Goal: Transaction & Acquisition: Purchase product/service

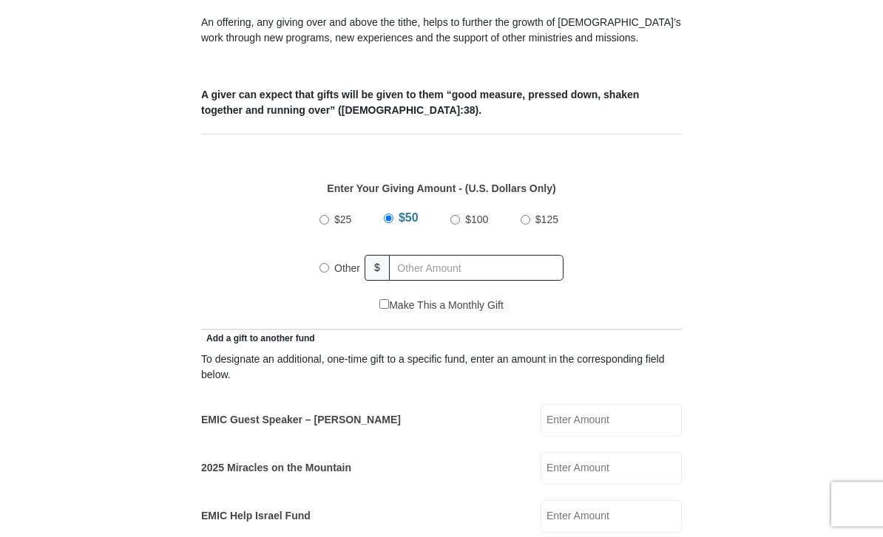
scroll to position [551, 0]
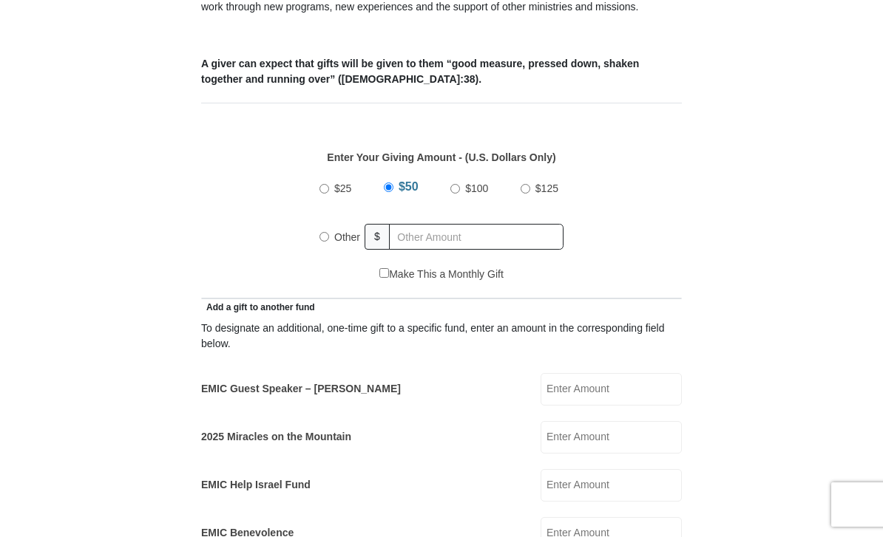
click at [618, 391] on input "EMIC Guest Speaker – Billy Burke" at bounding box center [610, 389] width 141 height 33
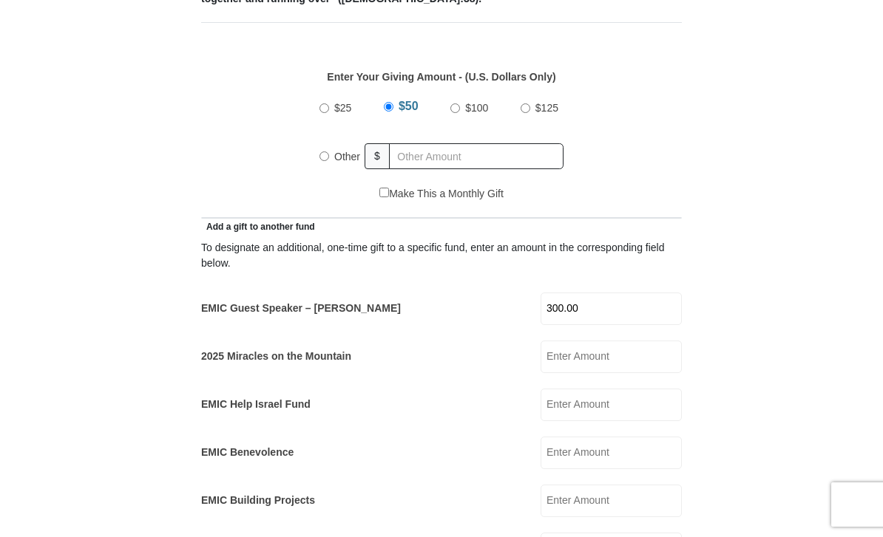
type input "300.00"
click at [332, 152] on label "Other" at bounding box center [347, 156] width 36 height 33
click at [329, 152] on input "Other" at bounding box center [324, 157] width 10 height 10
radio input "true"
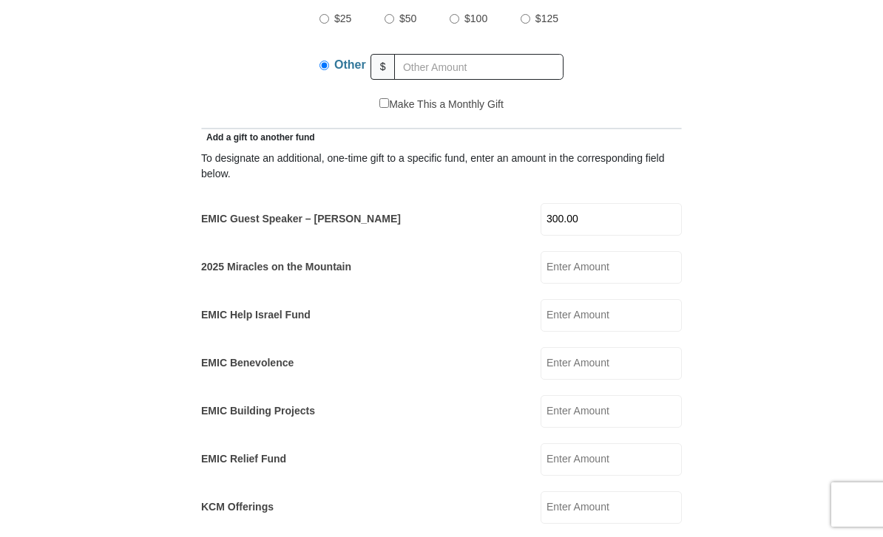
scroll to position [721, 0]
click at [629, 218] on input "300.00" at bounding box center [610, 220] width 141 height 33
type input "3"
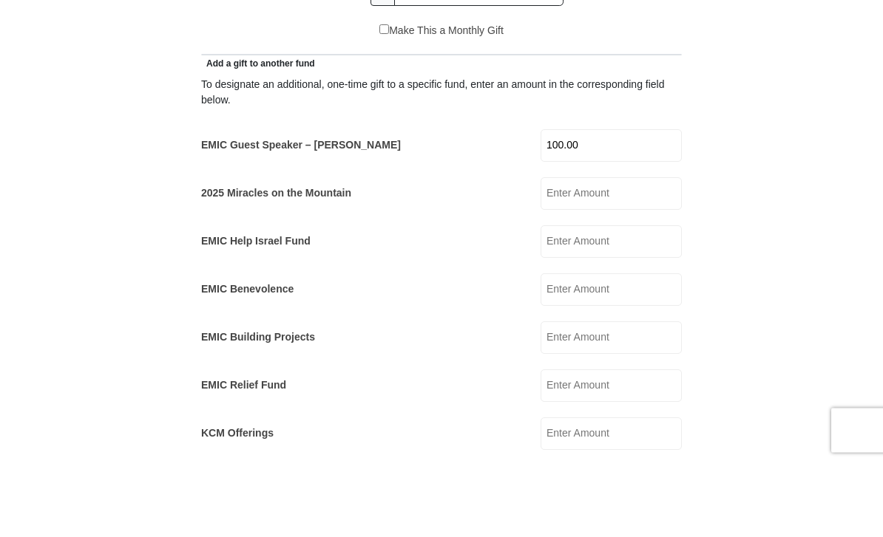
type input "100.00"
click at [610, 252] on input "2025 Miracles on the Mountain" at bounding box center [610, 268] width 141 height 33
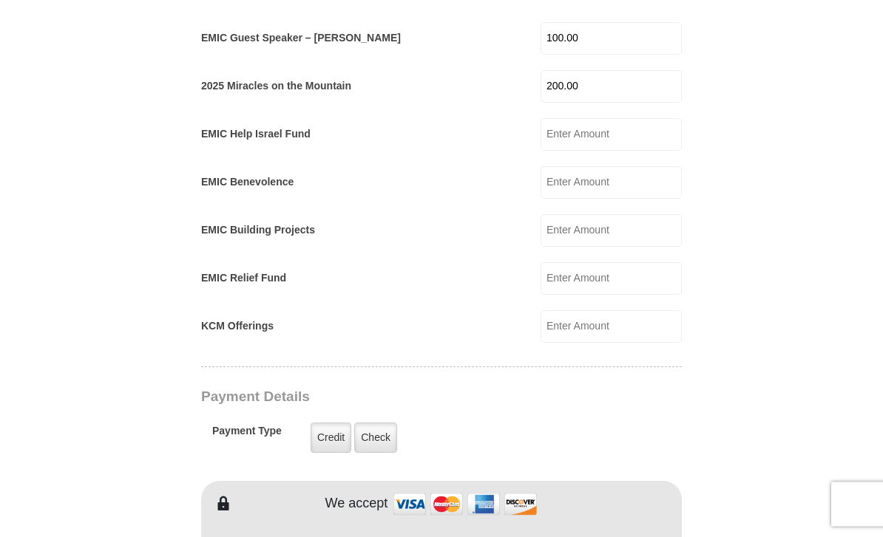
scroll to position [903, 0]
type input "200.00"
click at [380, 436] on label "Check" at bounding box center [375, 438] width 43 height 30
click at [0, 0] on input "Check" at bounding box center [0, 0] width 0 height 0
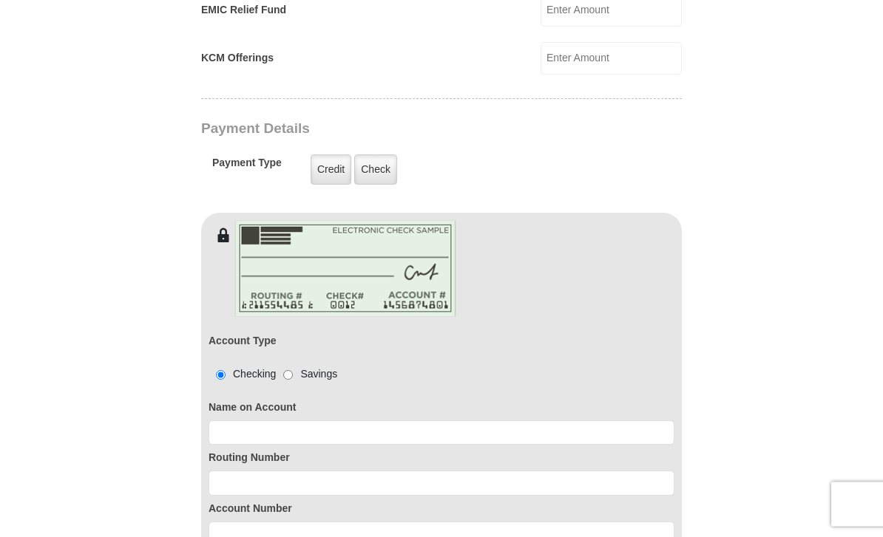
scroll to position [1172, 0]
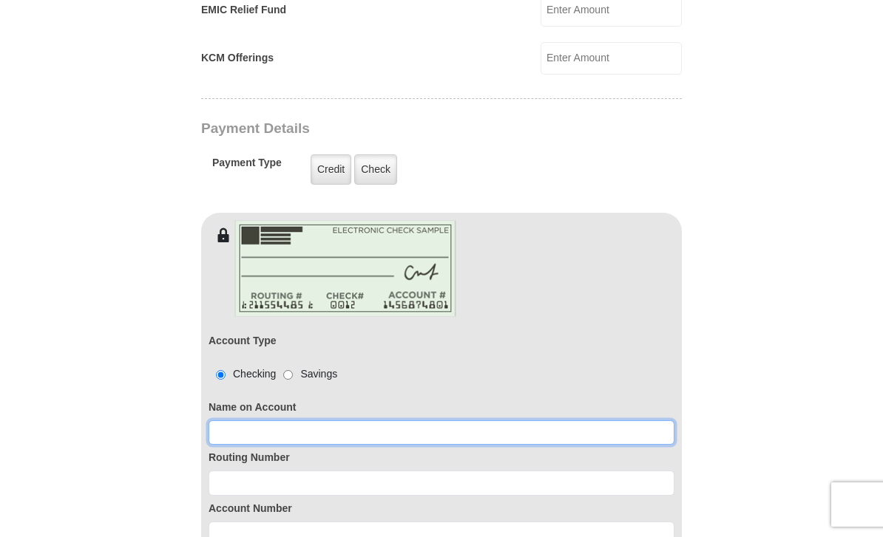
click at [242, 427] on input at bounding box center [441, 433] width 466 height 25
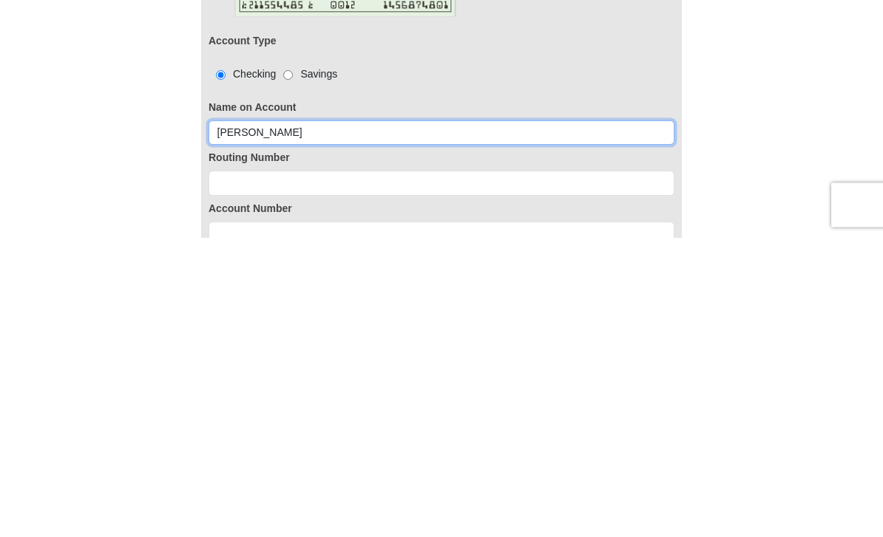
type input "Francisco Valenzuela"
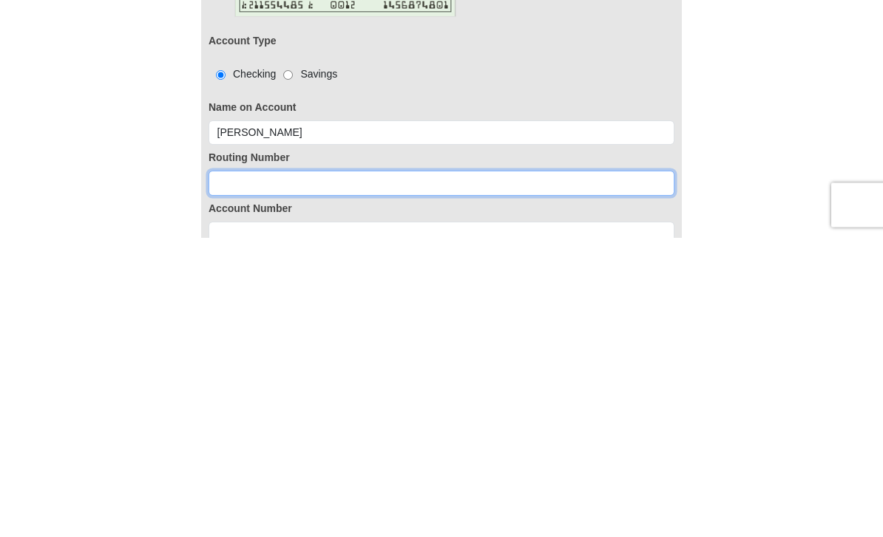
click at [228, 471] on input at bounding box center [441, 483] width 466 height 25
type input "111903290"
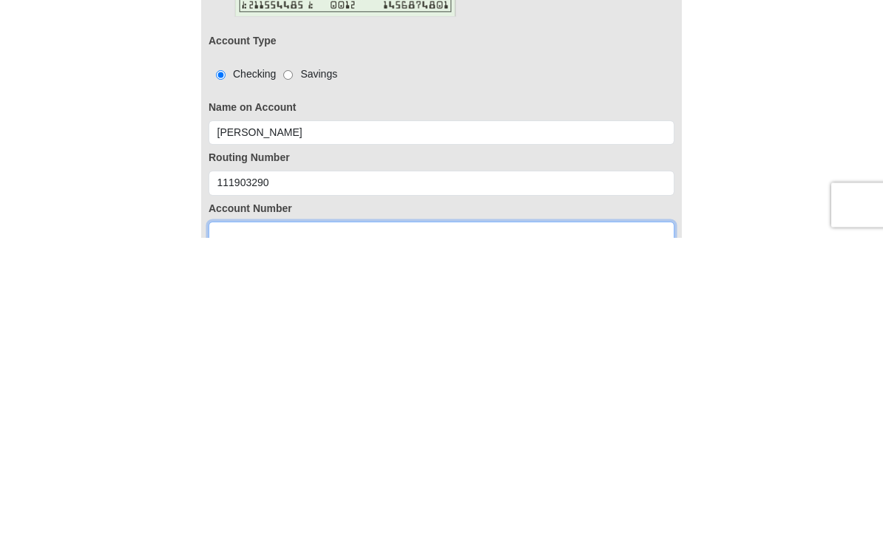
click at [237, 522] on input at bounding box center [441, 534] width 466 height 25
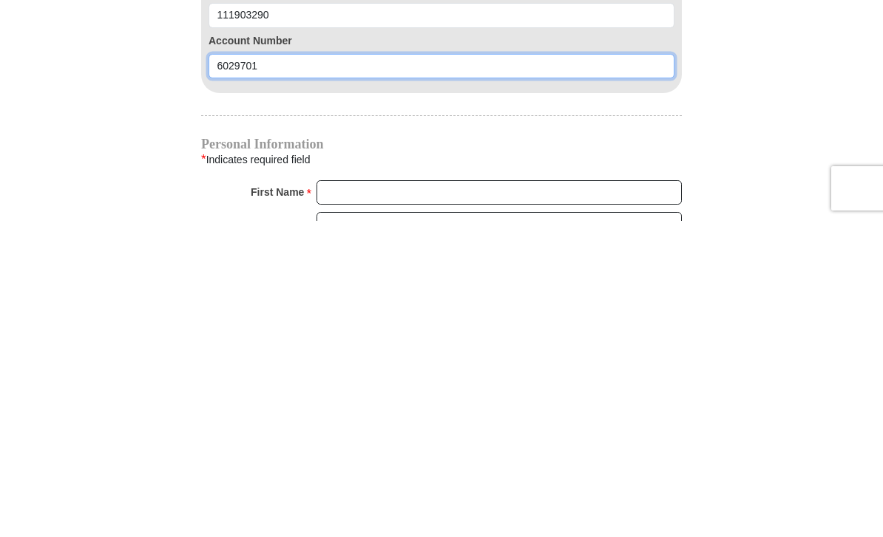
scroll to position [1325, 0]
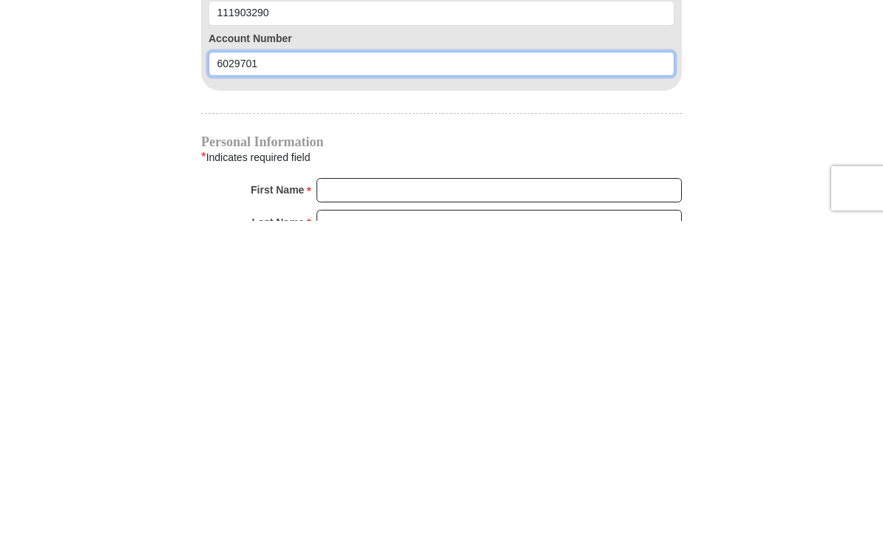
type input "6029701"
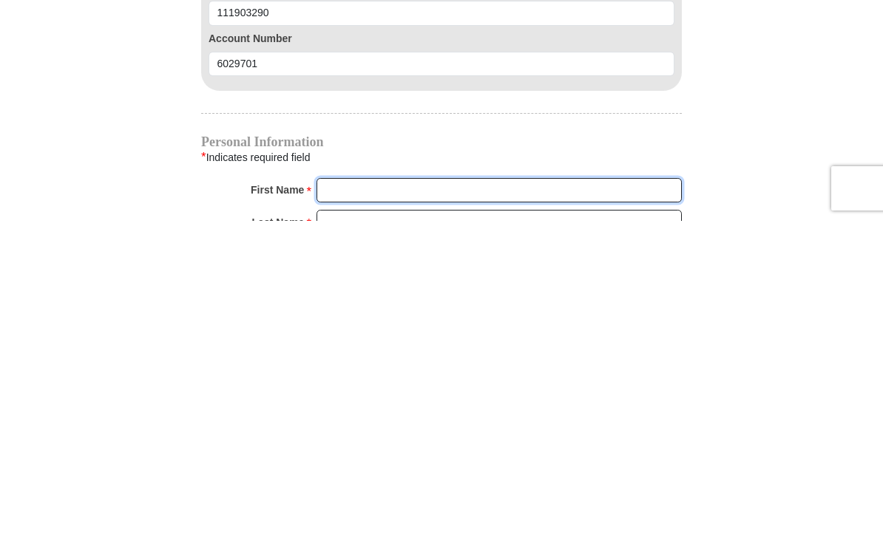
click at [345, 495] on input "First Name *" at bounding box center [498, 507] width 365 height 25
type input "Francisco"
click at [336, 526] on input "Last Name *" at bounding box center [498, 538] width 365 height 25
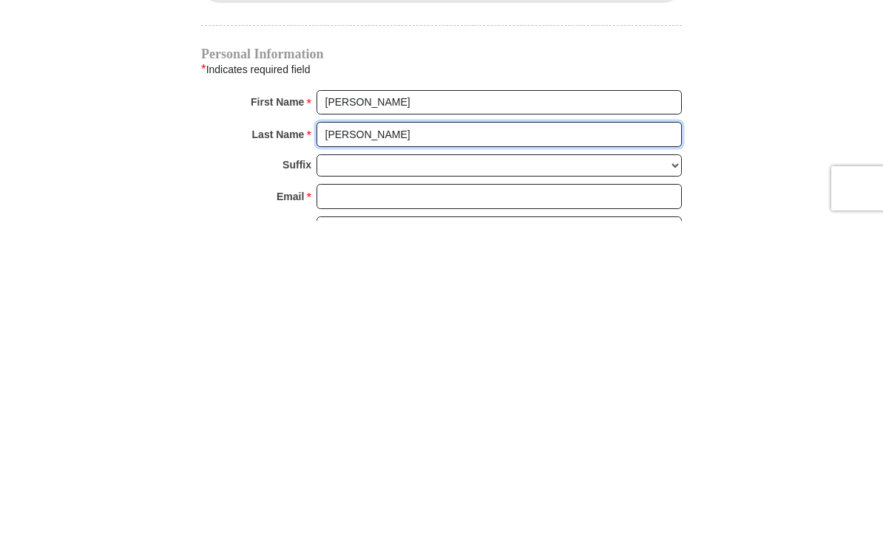
scroll to position [1416, 0]
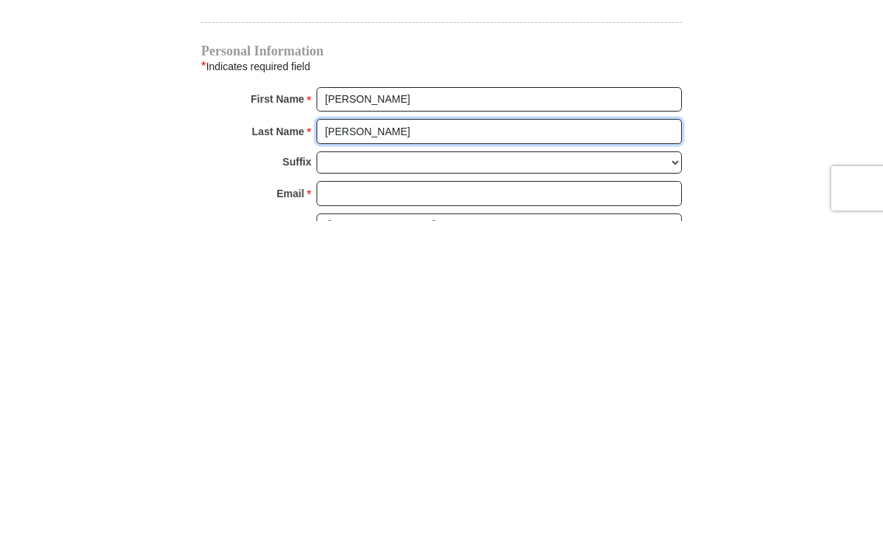
type input "Valenzuela"
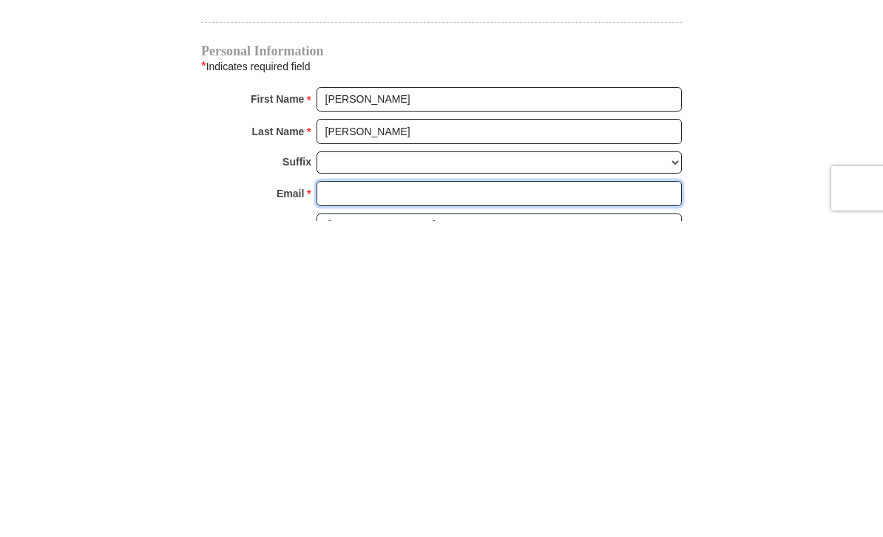
click at [348, 497] on input "Email *" at bounding box center [498, 509] width 365 height 25
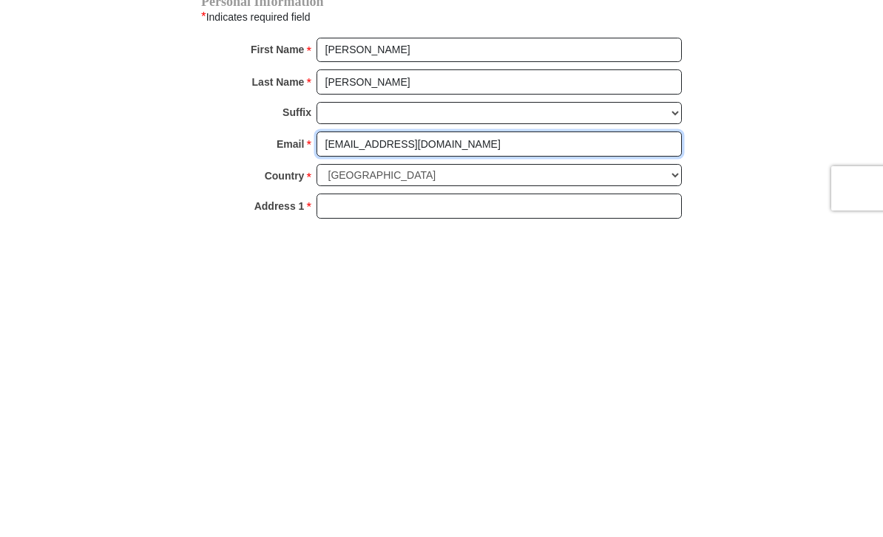
scroll to position [1467, 0]
type input "karpanval111@gmail.com"
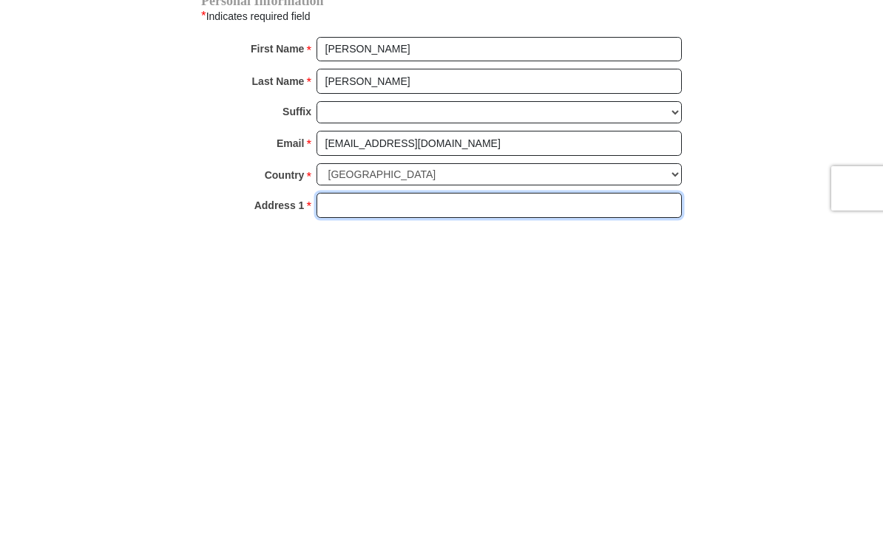
click at [335, 509] on input "Address 1 *" at bounding box center [498, 521] width 365 height 25
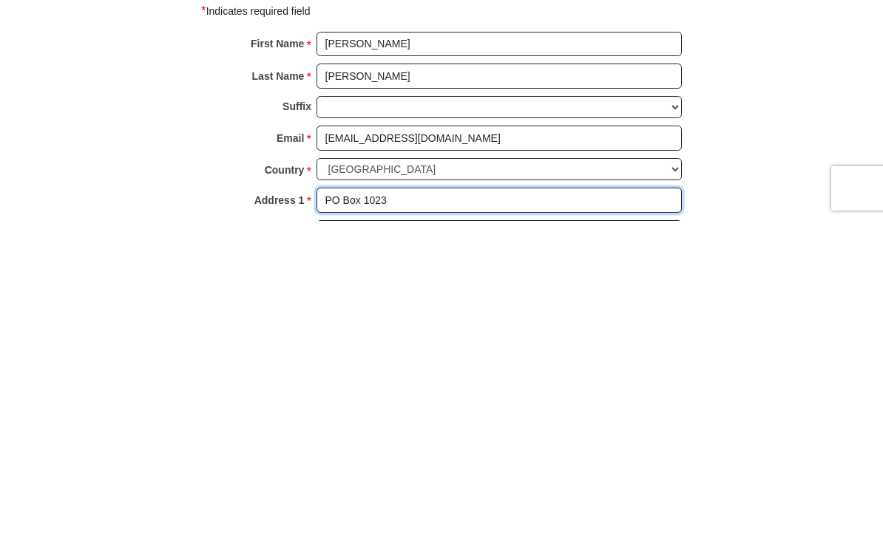
scroll to position [1526, 0]
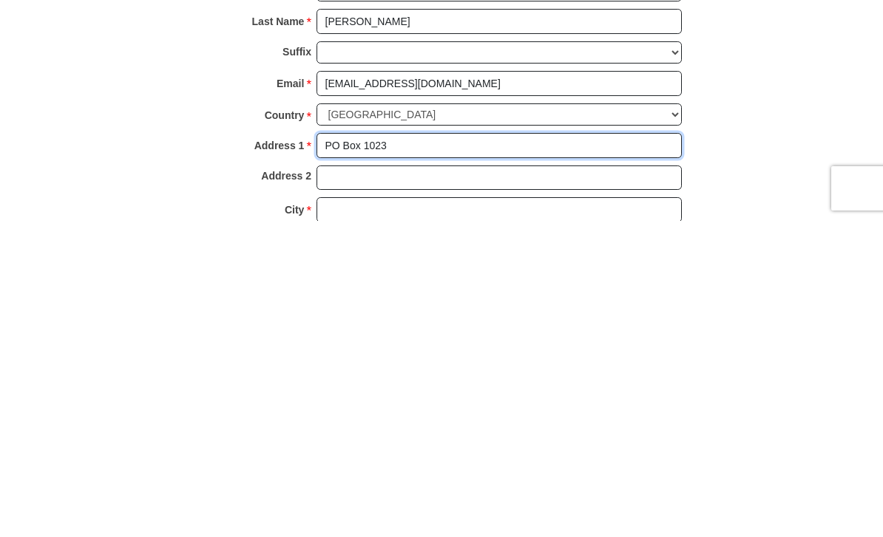
type input "PO Box 1023"
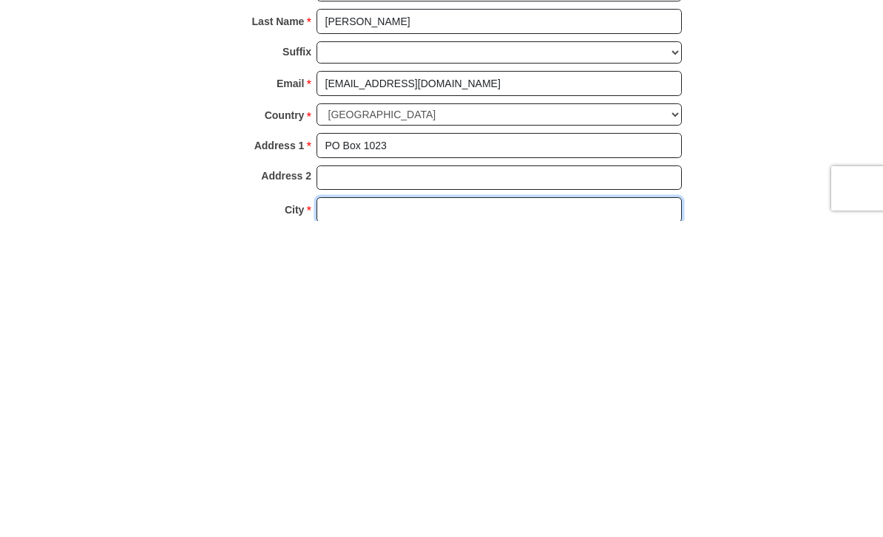
click at [339, 514] on input "City *" at bounding box center [498, 526] width 365 height 25
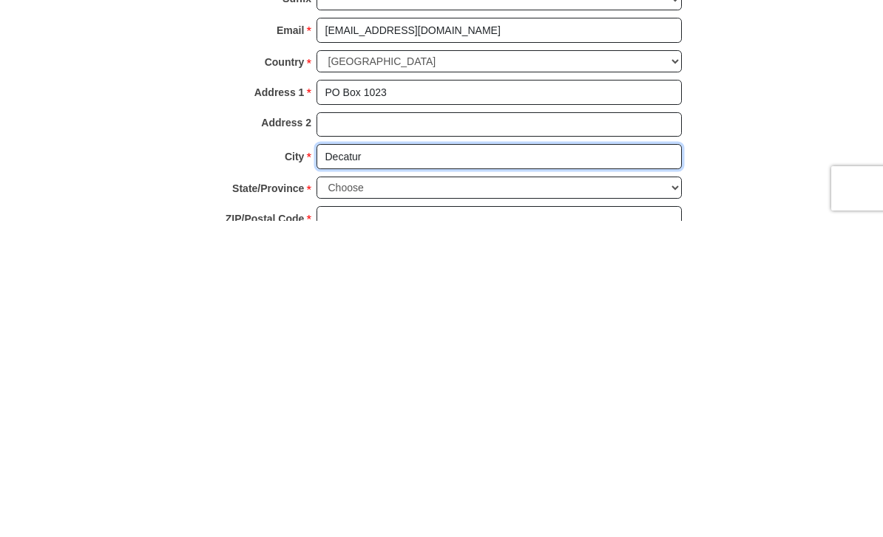
type input "Decatur"
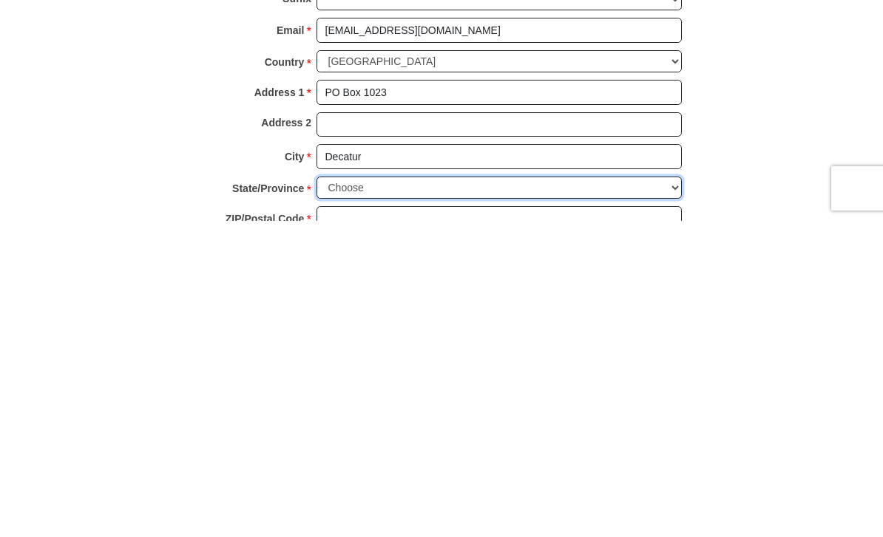
click at [346, 493] on select "Choose Alabama Alaska American Samoa Arizona Arkansas Armed Forces Americas Arm…" at bounding box center [498, 504] width 365 height 23
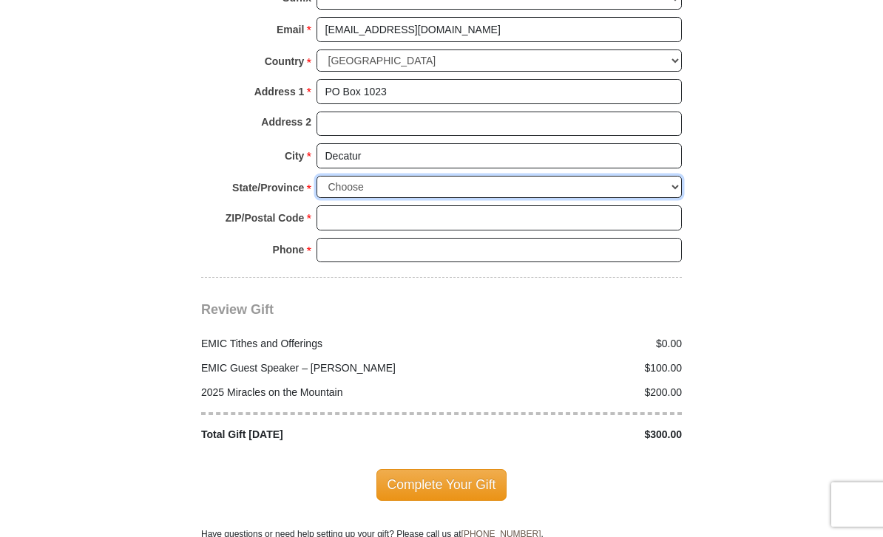
select select "TX"
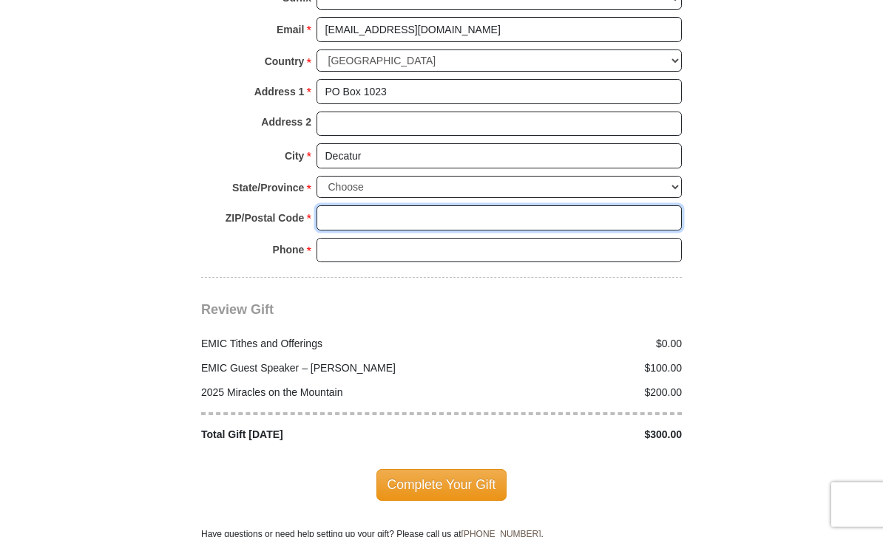
click at [340, 206] on input "ZIP/Postal Code *" at bounding box center [498, 218] width 365 height 25
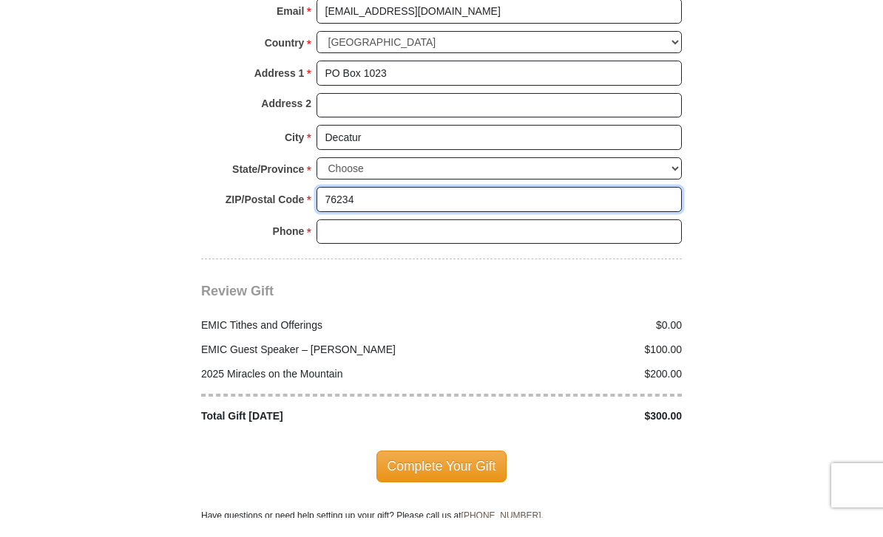
type input "76234"
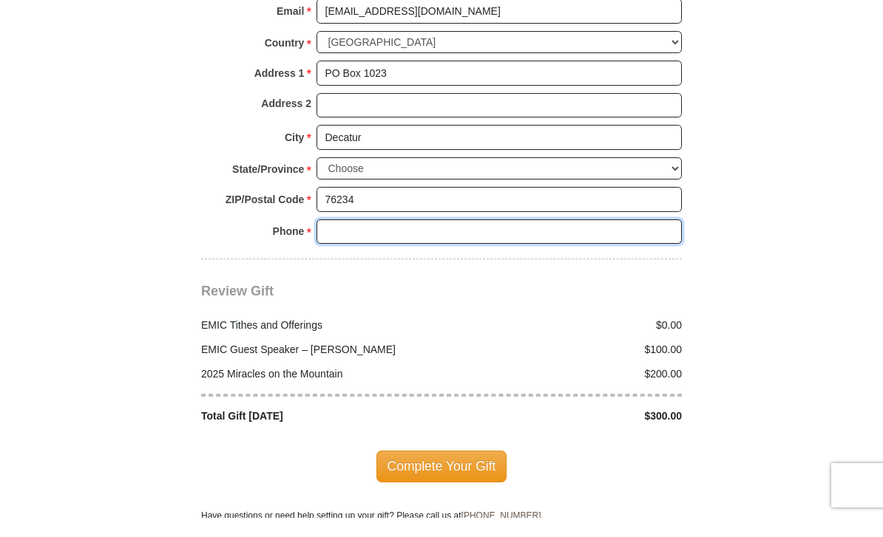
click at [349, 239] on input "Phone * *" at bounding box center [498, 251] width 365 height 25
type input "O"
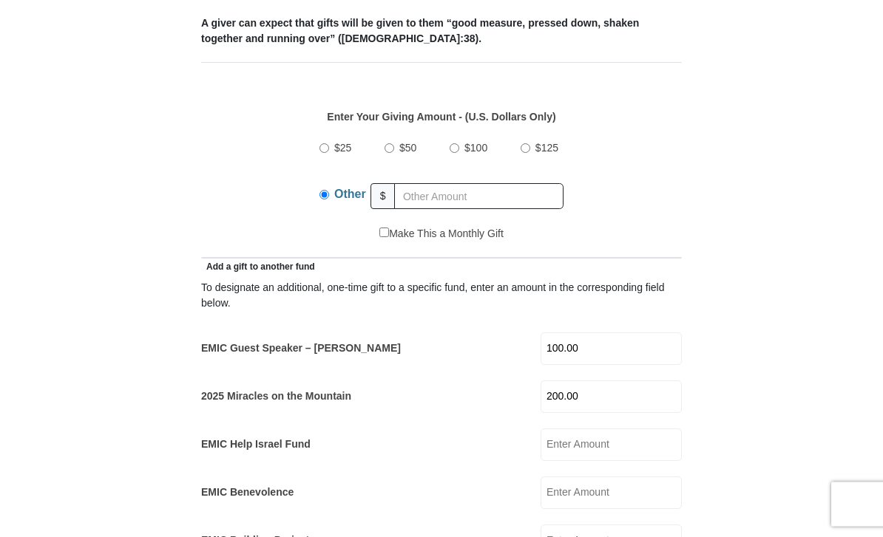
scroll to position [591, 0]
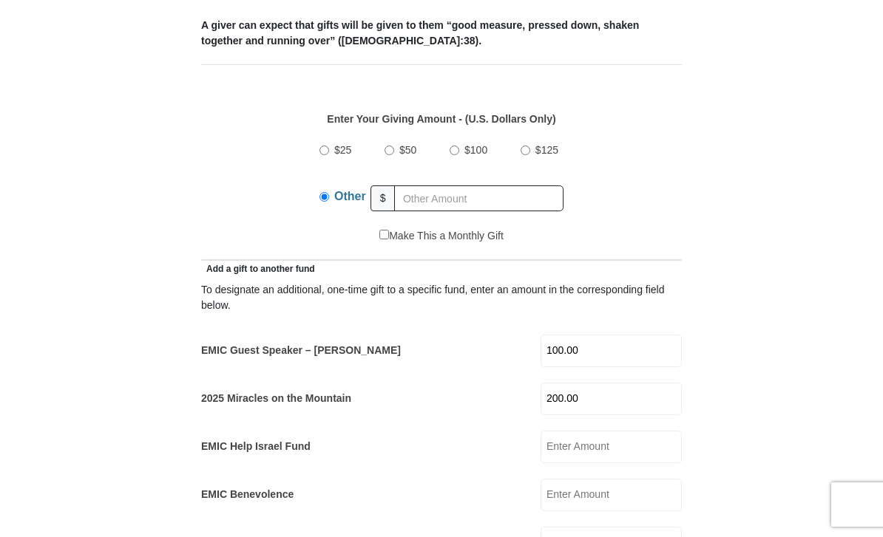
type input "940-210-8769"
click at [427, 197] on input "text" at bounding box center [478, 199] width 169 height 26
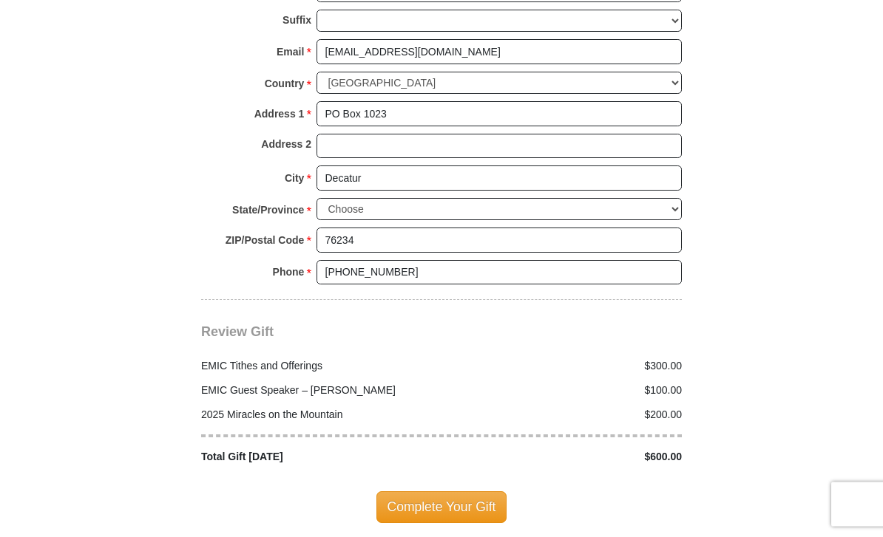
scroll to position [1875, 0]
type input "300.00"
click at [432, 493] on span "Complete Your Gift" at bounding box center [441, 507] width 131 height 31
